Goal: Task Accomplishment & Management: Use online tool/utility

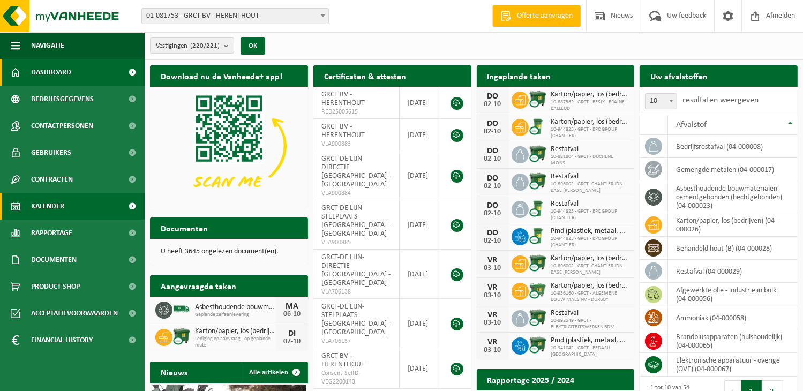
click at [135, 206] on span at bounding box center [133, 206] width 24 height 27
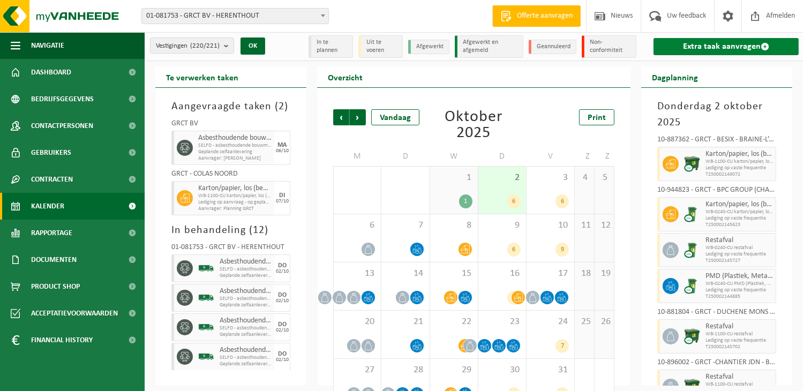
click at [748, 50] on link "Extra taak aanvragen" at bounding box center [726, 46] width 145 height 17
click at [748, 45] on link "Extra taak aanvragen" at bounding box center [726, 46] width 145 height 17
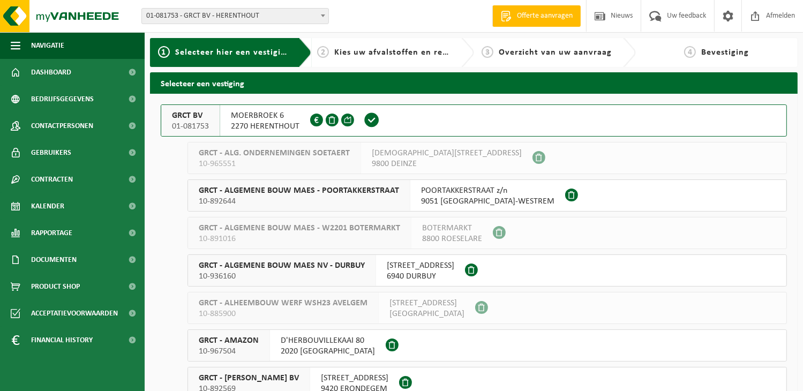
click at [264, 125] on span "2270 HERENTHOUT" at bounding box center [265, 126] width 69 height 11
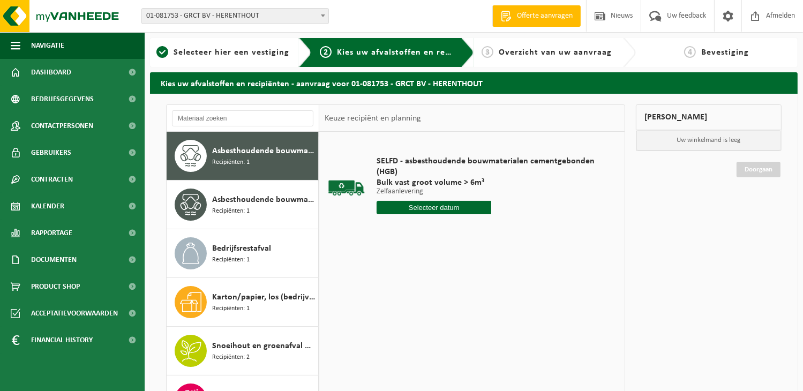
click at [458, 205] on input "text" at bounding box center [434, 207] width 115 height 13
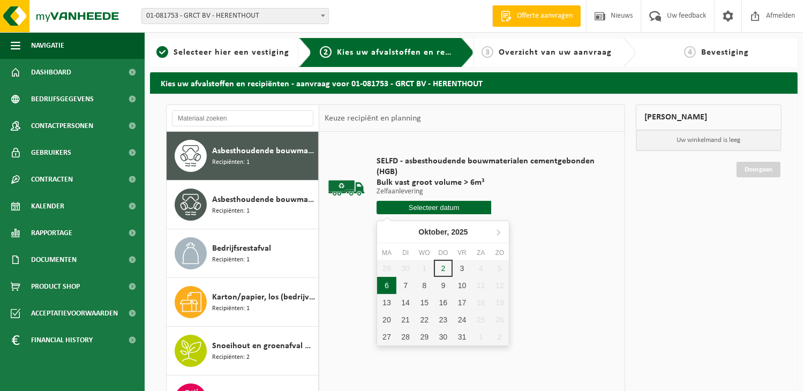
click at [386, 286] on div "6" at bounding box center [386, 285] width 19 height 17
type input "Van [DATE]"
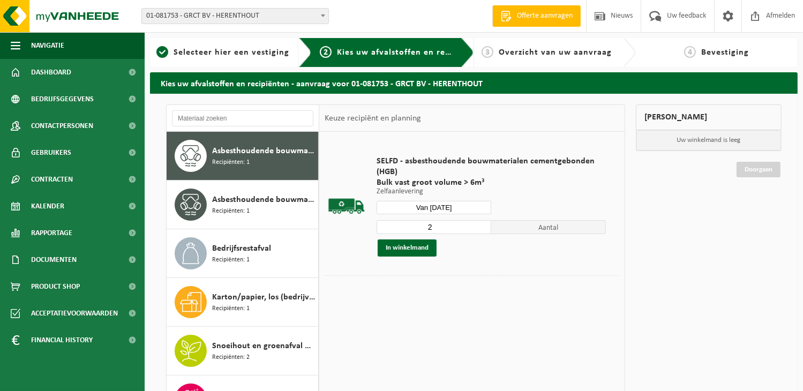
click at [484, 223] on input "2" at bounding box center [434, 227] width 115 height 14
click at [484, 223] on input "3" at bounding box center [434, 227] width 115 height 14
click at [484, 223] on input "4" at bounding box center [434, 227] width 115 height 14
click at [484, 223] on input "5" at bounding box center [434, 227] width 115 height 14
click at [484, 223] on input "6" at bounding box center [434, 227] width 115 height 14
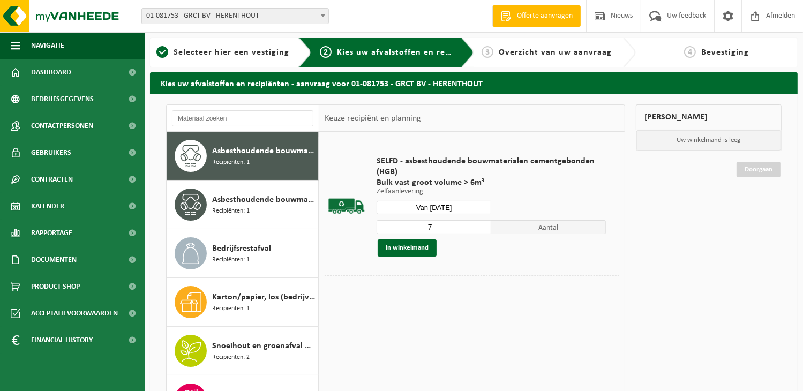
click at [484, 223] on input "7" at bounding box center [434, 227] width 115 height 14
click at [484, 223] on input "8" at bounding box center [434, 227] width 115 height 14
click at [484, 223] on input "9" at bounding box center [434, 227] width 115 height 14
type input "10"
click at [484, 223] on input "10" at bounding box center [434, 227] width 115 height 14
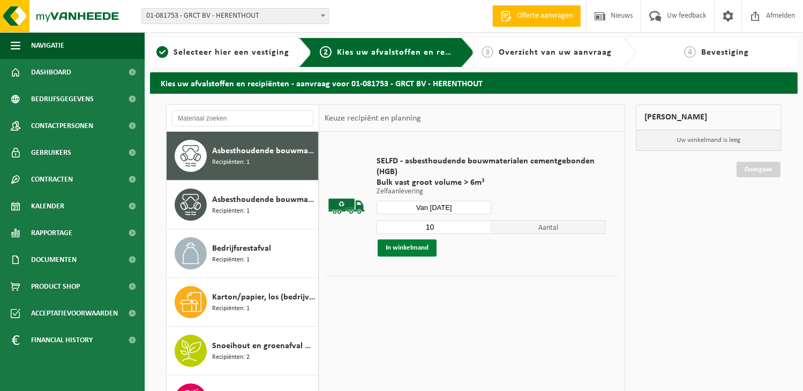
click at [397, 247] on button "In winkelmand" at bounding box center [407, 248] width 59 height 17
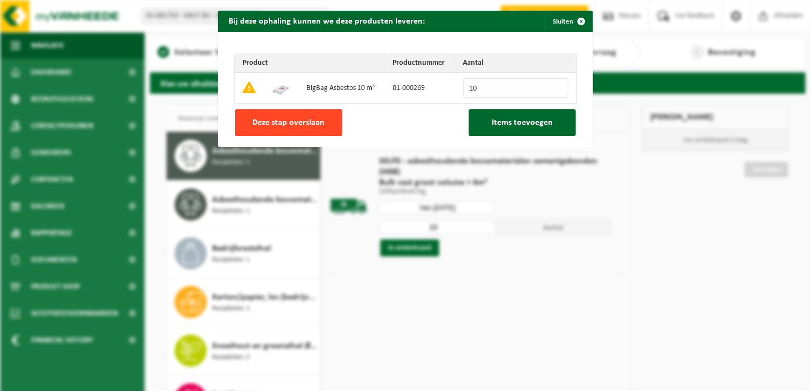
click at [281, 122] on span "Deze stap overslaan" at bounding box center [289, 122] width 72 height 9
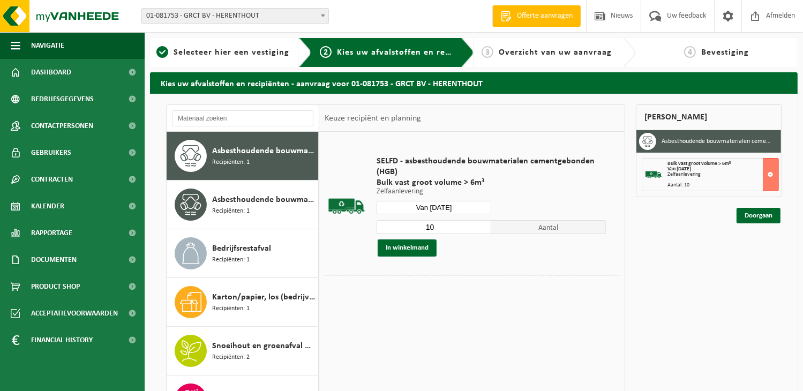
scroll to position [131, 0]
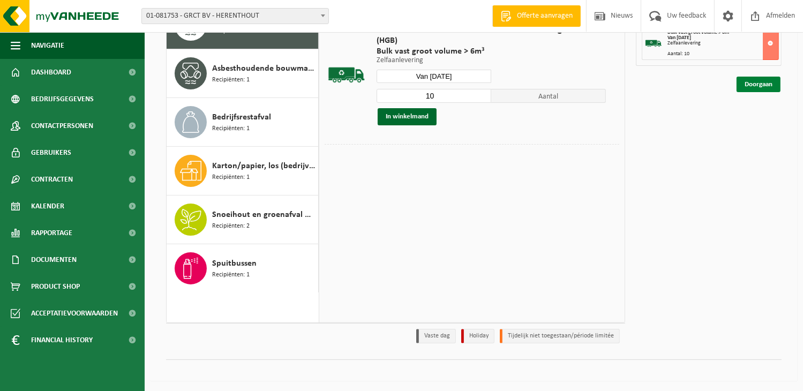
click at [763, 82] on link "Doorgaan" at bounding box center [759, 85] width 44 height 16
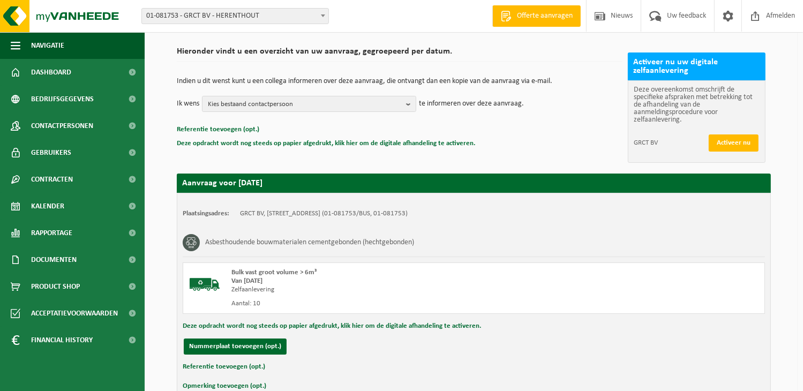
scroll to position [134, 0]
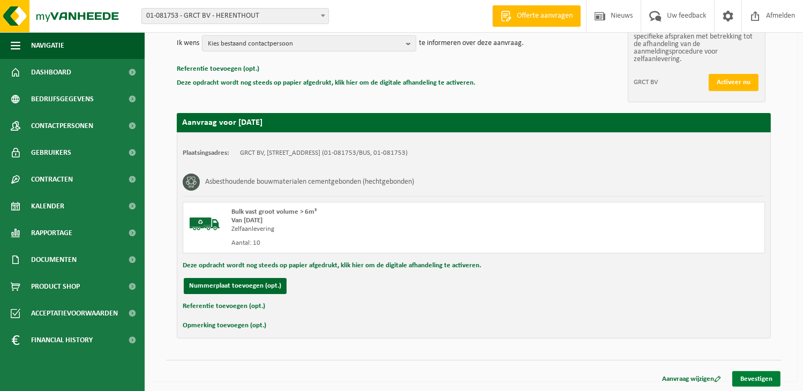
click at [757, 376] on link "Bevestigen" at bounding box center [757, 379] width 48 height 16
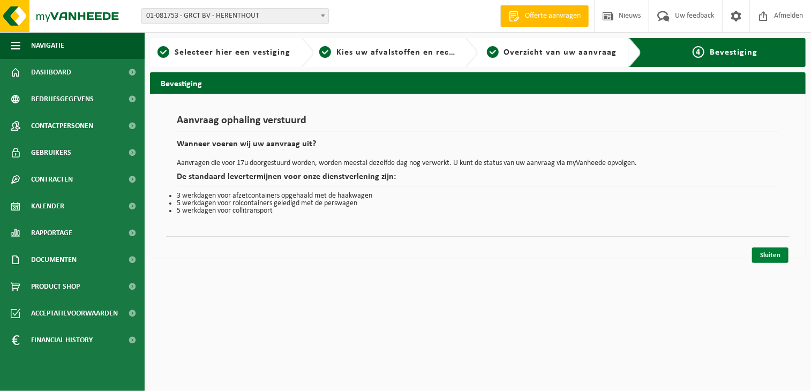
click at [771, 252] on link "Sluiten" at bounding box center [770, 256] width 36 height 16
